Goal: Task Accomplishment & Management: Use online tool/utility

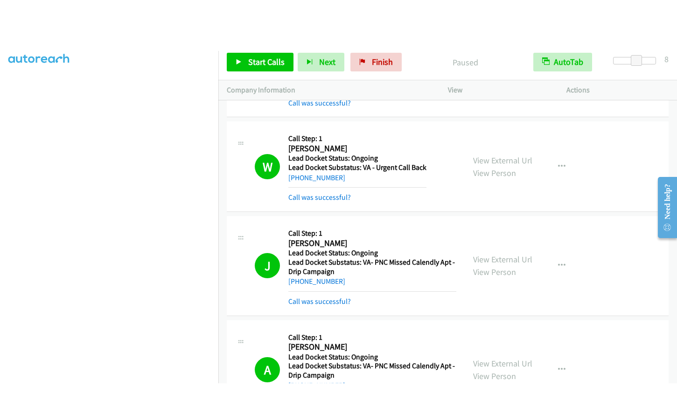
scroll to position [1171, 0]
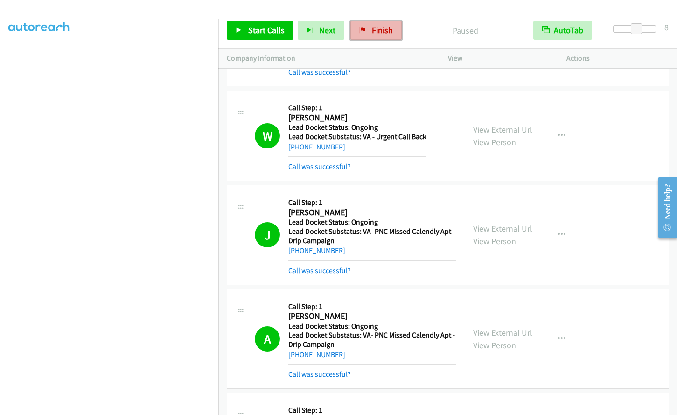
click at [369, 35] on link "Finish" at bounding box center [376, 30] width 51 height 19
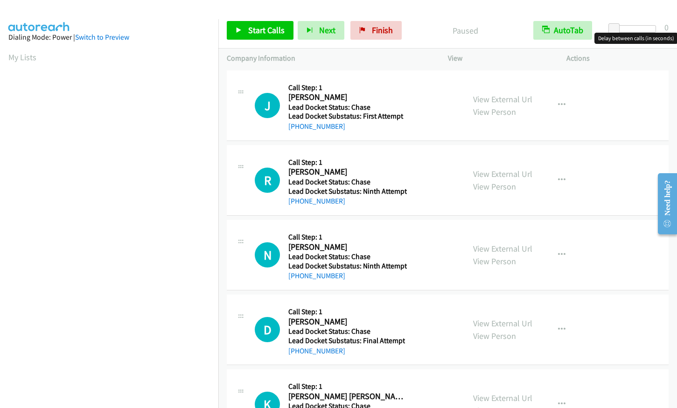
click at [633, 30] on div at bounding box center [634, 28] width 43 height 7
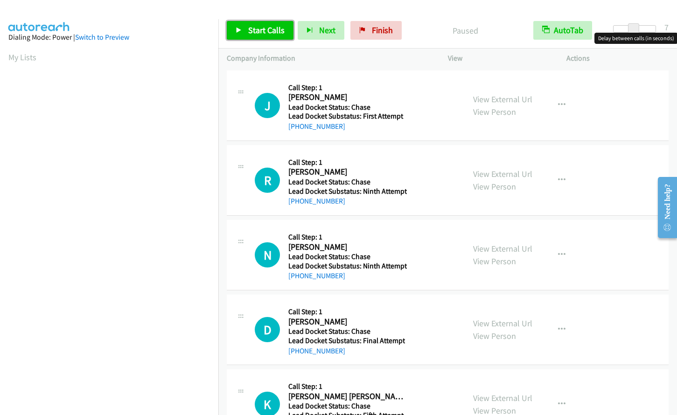
click at [250, 30] on span "Start Calls" at bounding box center [266, 30] width 36 height 11
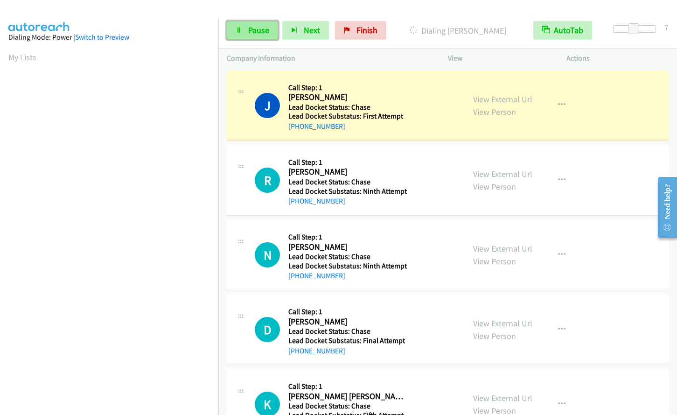
click at [247, 29] on link "Pause" at bounding box center [252, 30] width 51 height 19
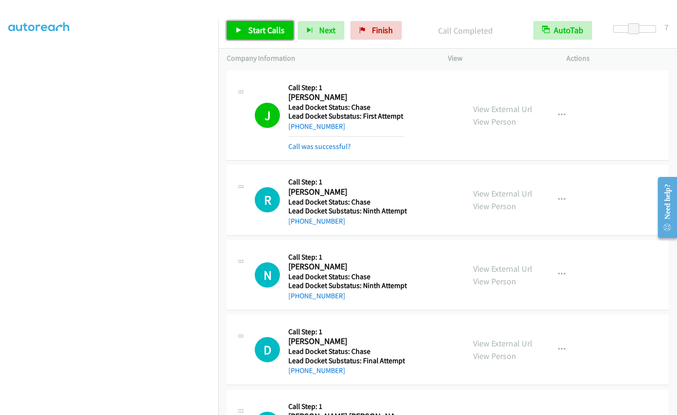
click at [253, 35] on link "Start Calls" at bounding box center [260, 30] width 67 height 19
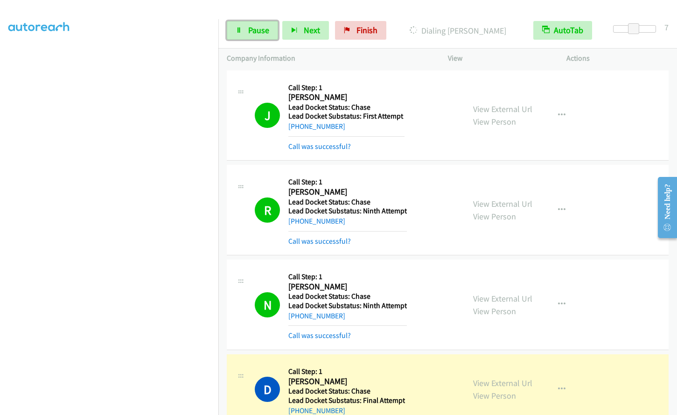
drag, startPoint x: 250, startPoint y: 30, endPoint x: 235, endPoint y: 71, distance: 44.0
click at [250, 30] on span "Pause" at bounding box center [258, 30] width 21 height 11
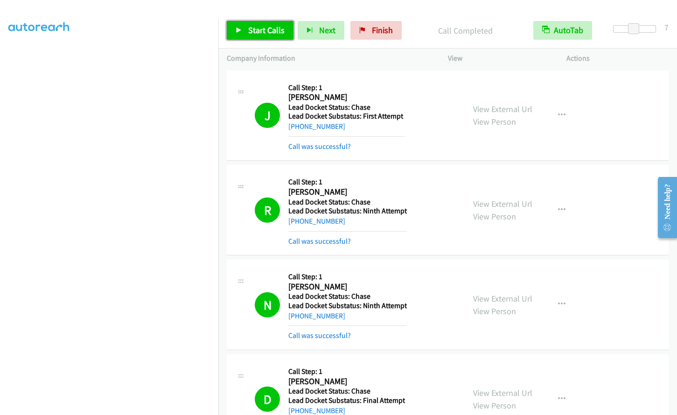
click at [250, 27] on span "Start Calls" at bounding box center [266, 30] width 36 height 11
click at [263, 35] on link "Pause" at bounding box center [252, 30] width 51 height 19
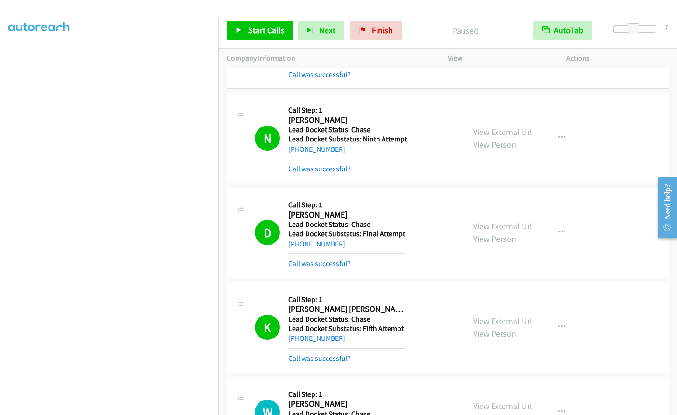
scroll to position [280, 0]
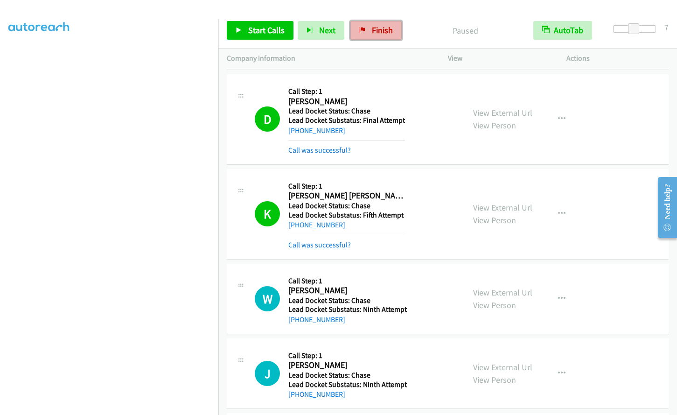
click at [387, 29] on span "Finish" at bounding box center [382, 30] width 21 height 11
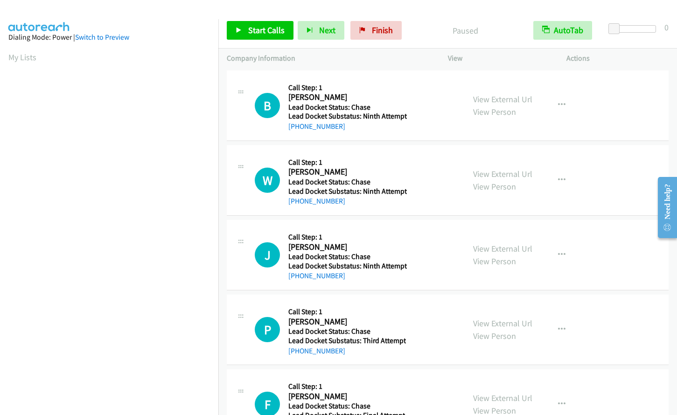
scroll to position [39, 0]
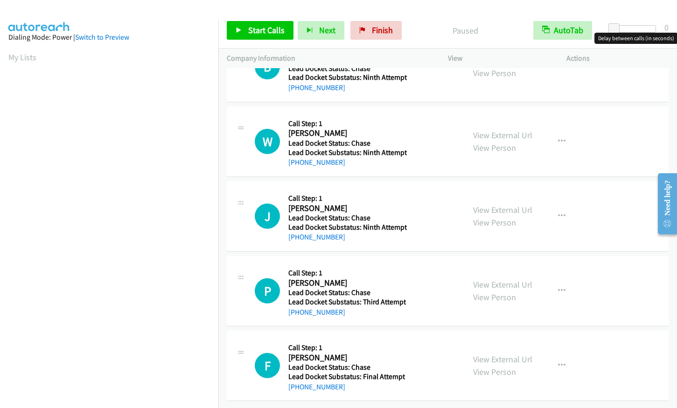
click at [639, 30] on div at bounding box center [634, 28] width 43 height 7
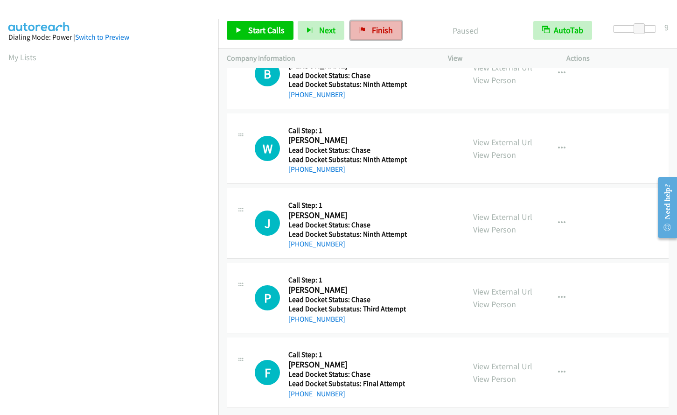
drag, startPoint x: 380, startPoint y: 26, endPoint x: 382, endPoint y: 35, distance: 8.6
click at [380, 27] on span "Finish" at bounding box center [382, 30] width 21 height 11
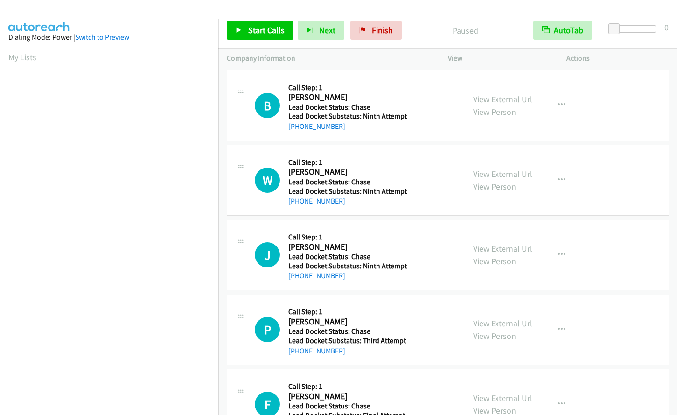
click at [635, 22] on div "Start Calls Pause Next Finish Paused AutoTab AutoTab 0" at bounding box center [447, 31] width 459 height 36
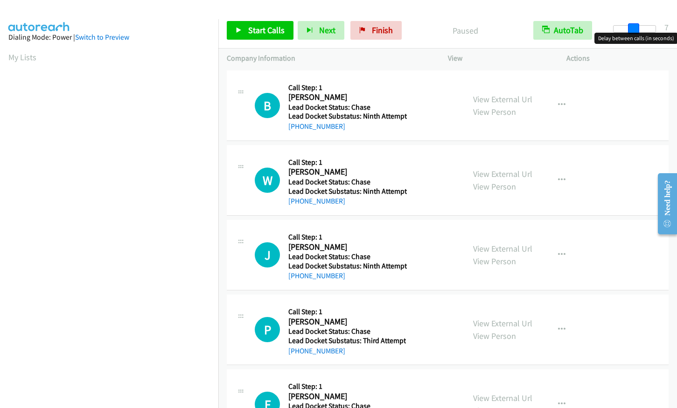
click at [634, 29] on div at bounding box center [634, 28] width 43 height 7
click at [638, 30] on span at bounding box center [633, 28] width 11 height 11
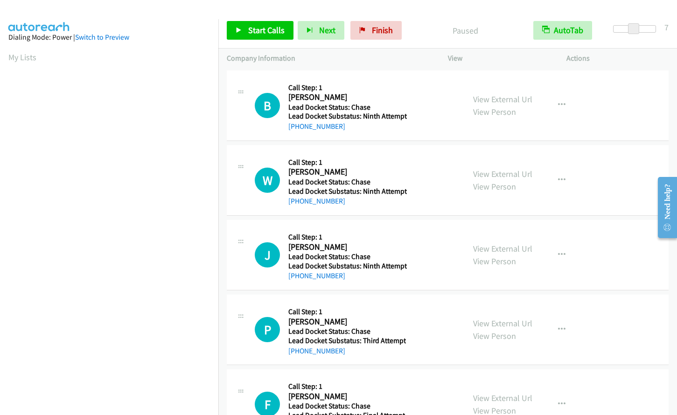
click at [639, 30] on span at bounding box center [633, 28] width 11 height 11
click at [265, 38] on link "Start Calls" at bounding box center [260, 30] width 67 height 19
click at [233, 37] on link "Start Calls" at bounding box center [260, 30] width 67 height 19
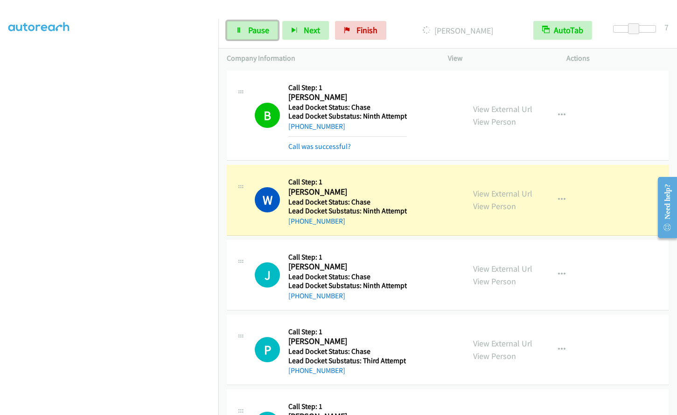
drag, startPoint x: 246, startPoint y: 27, endPoint x: 244, endPoint y: 99, distance: 71.9
click at [246, 27] on link "Pause" at bounding box center [252, 30] width 51 height 19
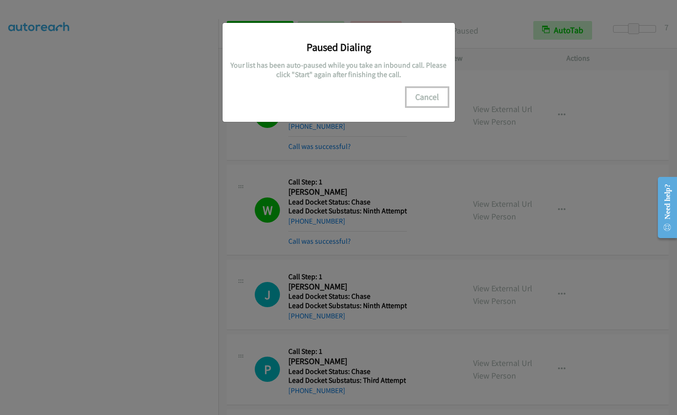
click at [429, 98] on button "Cancel" at bounding box center [428, 97] width 42 height 19
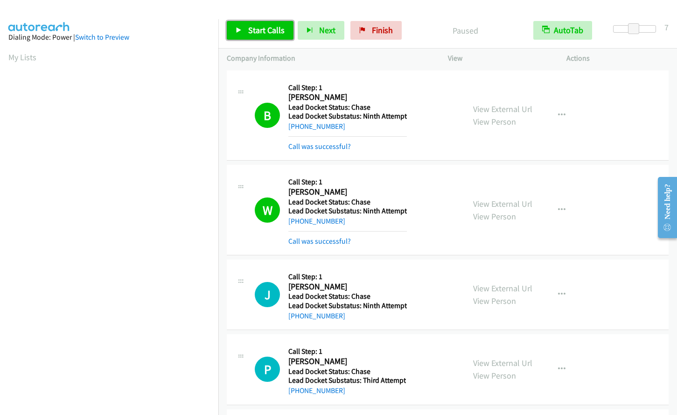
click at [255, 38] on link "Start Calls" at bounding box center [260, 30] width 67 height 19
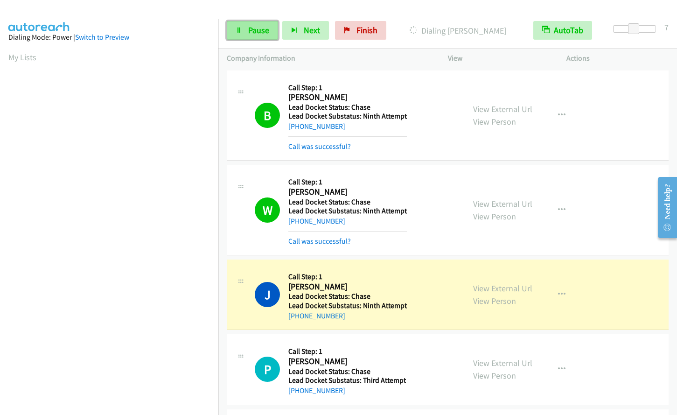
click at [245, 31] on link "Pause" at bounding box center [252, 30] width 51 height 19
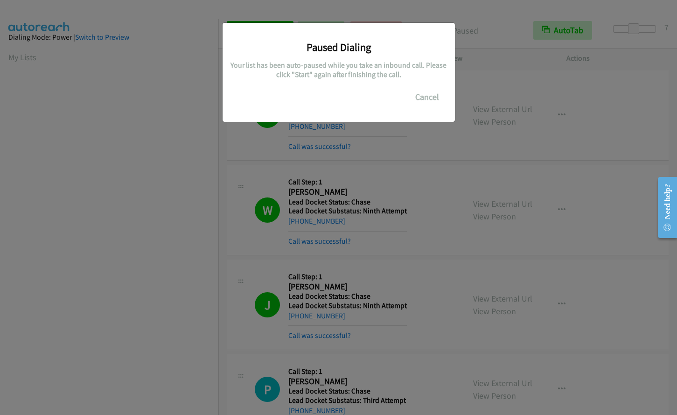
scroll to position [109, 0]
click at [432, 96] on button "Cancel" at bounding box center [428, 97] width 42 height 19
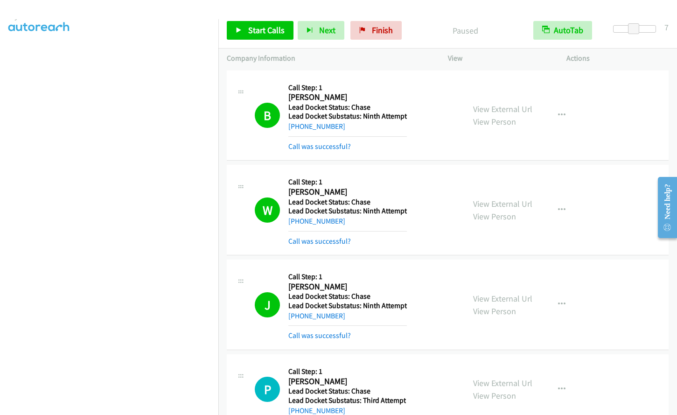
scroll to position [0, 0]
click at [252, 28] on span "Start Calls" at bounding box center [266, 30] width 36 height 11
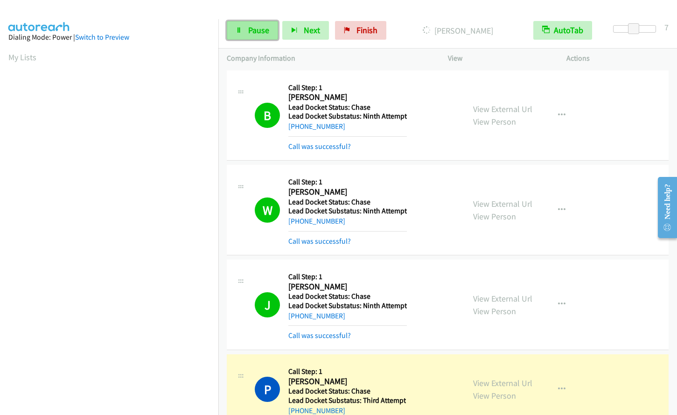
click at [260, 26] on span "Pause" at bounding box center [258, 30] width 21 height 11
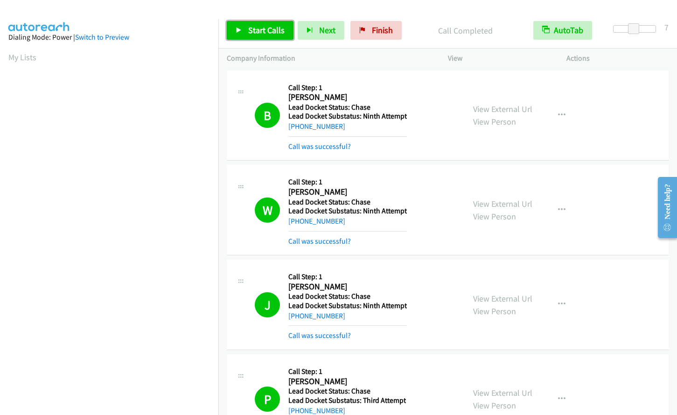
click at [244, 28] on link "Start Calls" at bounding box center [260, 30] width 67 height 19
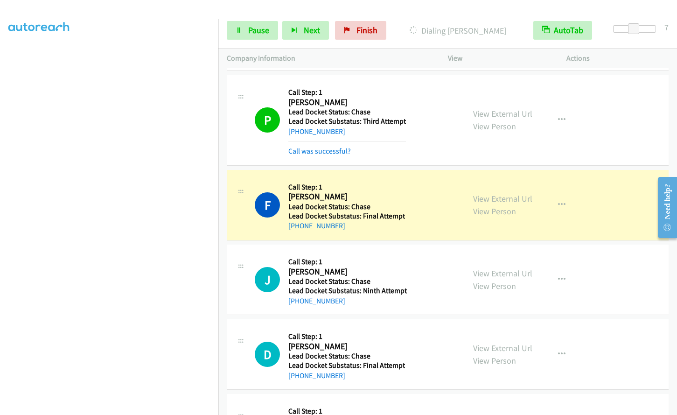
scroll to position [343, 0]
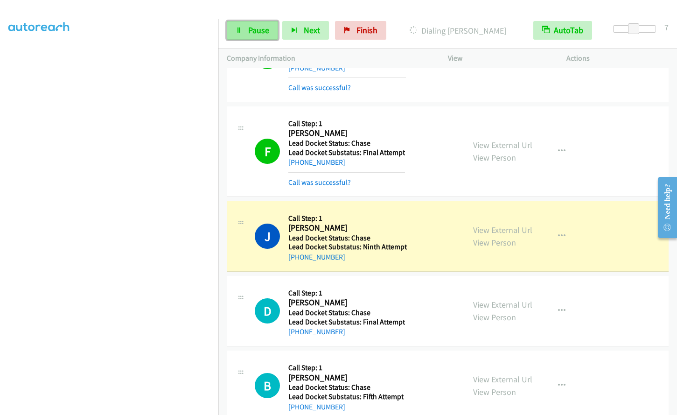
click at [256, 34] on span "Pause" at bounding box center [258, 30] width 21 height 11
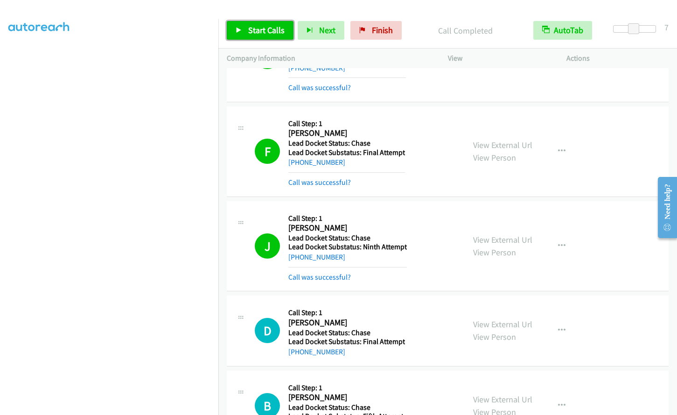
click at [273, 28] on span "Start Calls" at bounding box center [266, 30] width 36 height 11
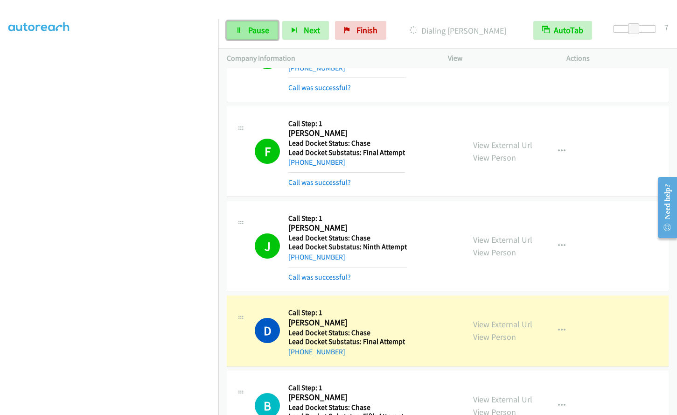
click at [240, 36] on link "Pause" at bounding box center [252, 30] width 51 height 19
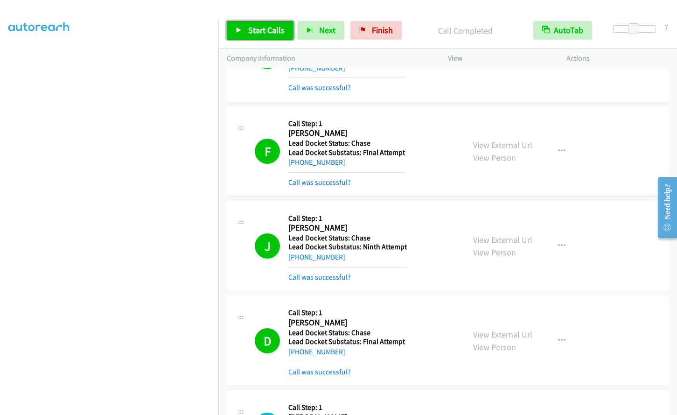
click at [267, 27] on span "Start Calls" at bounding box center [266, 30] width 36 height 11
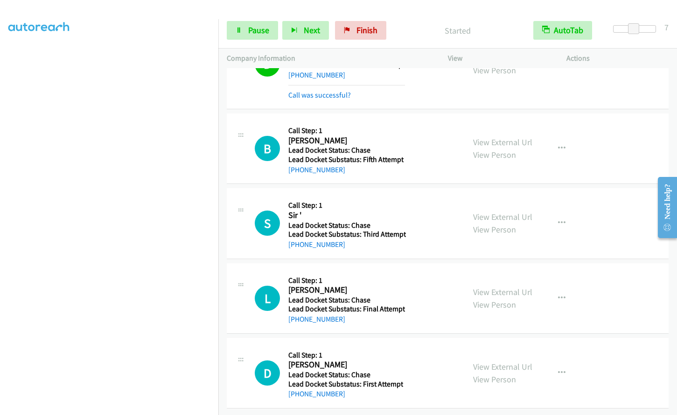
scroll to position [108, 0]
click at [245, 31] on link "Pause" at bounding box center [252, 30] width 51 height 19
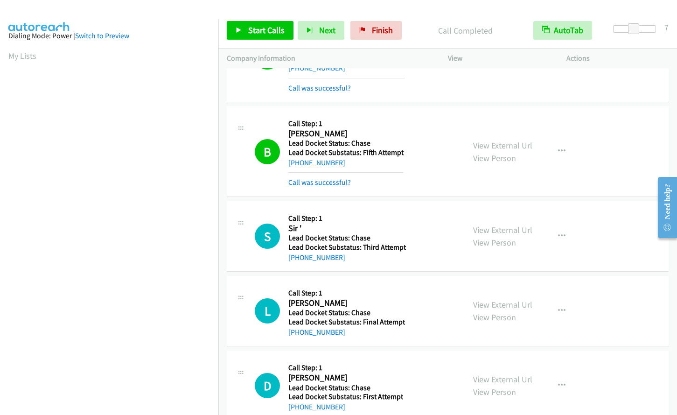
scroll to position [0, 0]
click at [5, 55] on aside "Dialing Mode: Power | Switch to Preview My Lists" at bounding box center [109, 277] width 218 height 517
click at [21, 58] on link "My Lists" at bounding box center [22, 57] width 28 height 11
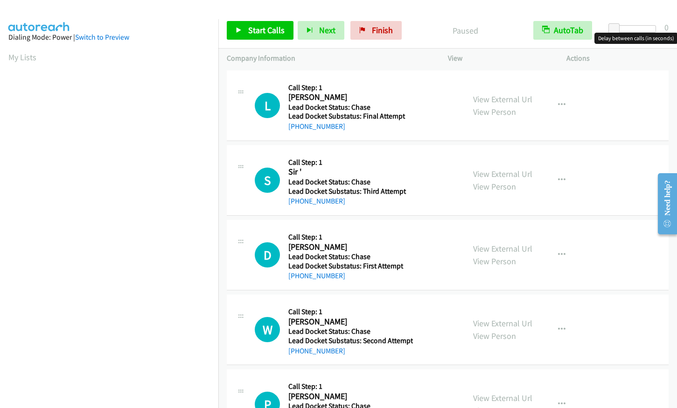
click at [637, 28] on div at bounding box center [634, 28] width 43 height 7
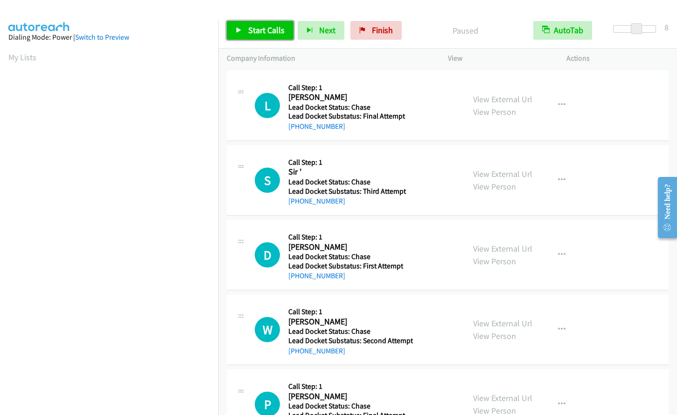
click at [265, 35] on span "Start Calls" at bounding box center [266, 30] width 36 height 11
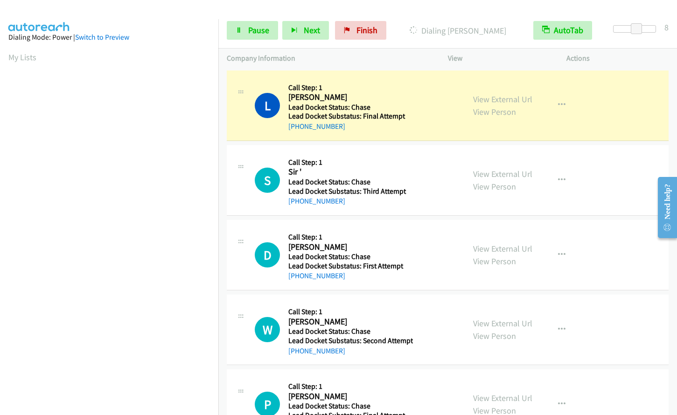
scroll to position [108, 0]
click at [248, 26] on span "Pause" at bounding box center [258, 30] width 21 height 11
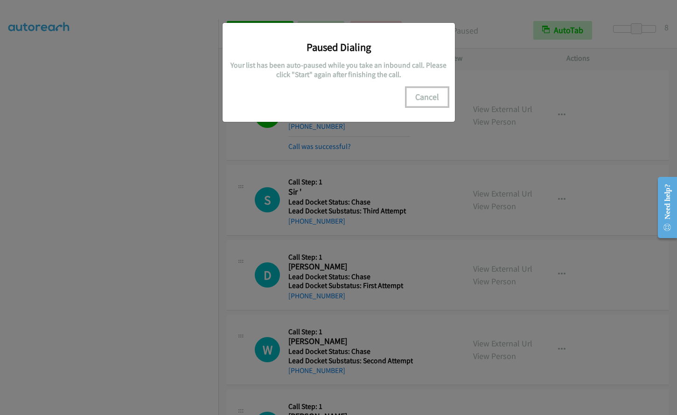
click at [427, 94] on button "Cancel" at bounding box center [428, 97] width 42 height 19
